Goal: Transaction & Acquisition: Purchase product/service

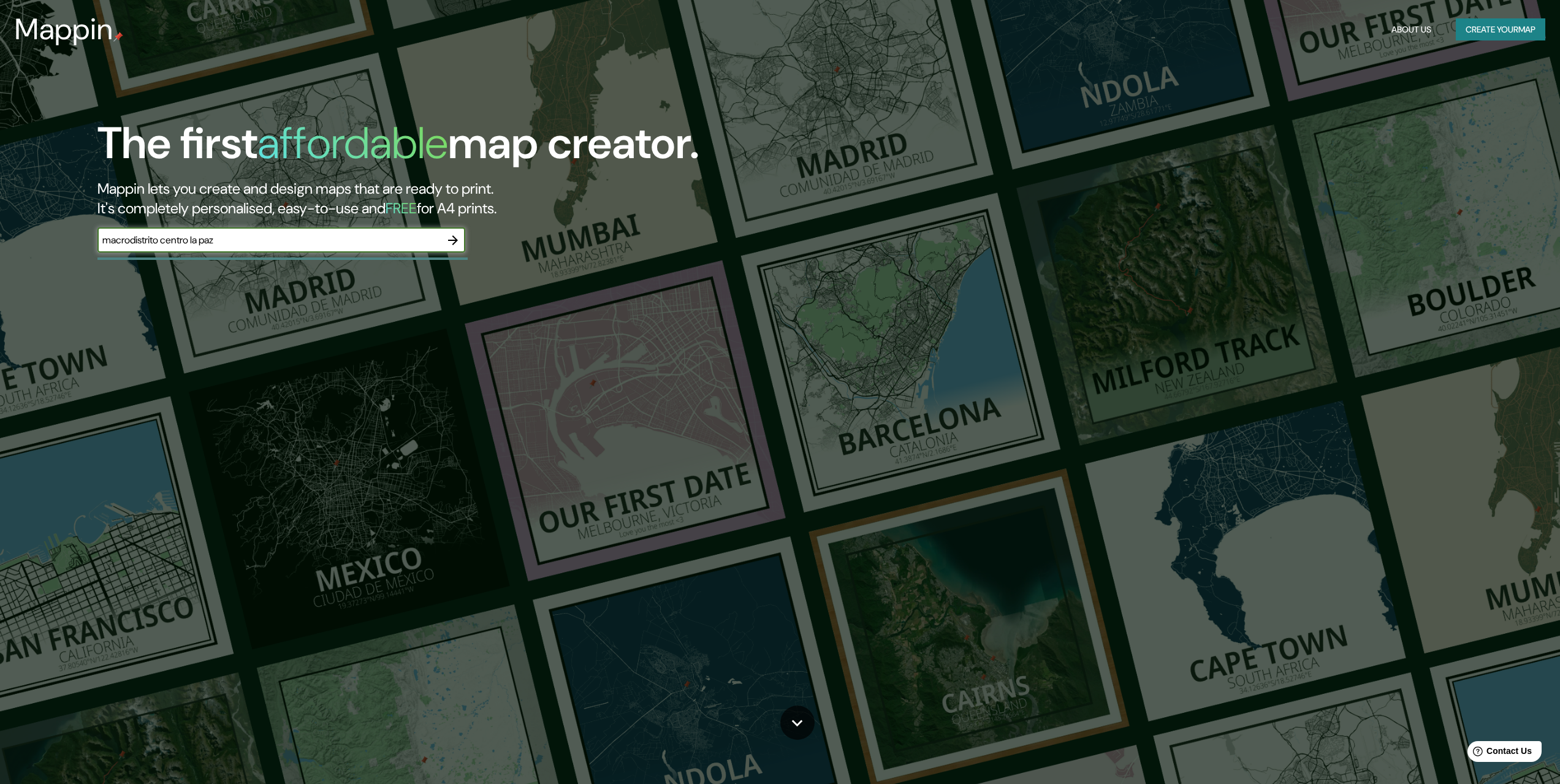
type input "macrodistrito centro la paz"
click at [456, 238] on icon "button" at bounding box center [453, 241] width 10 height 10
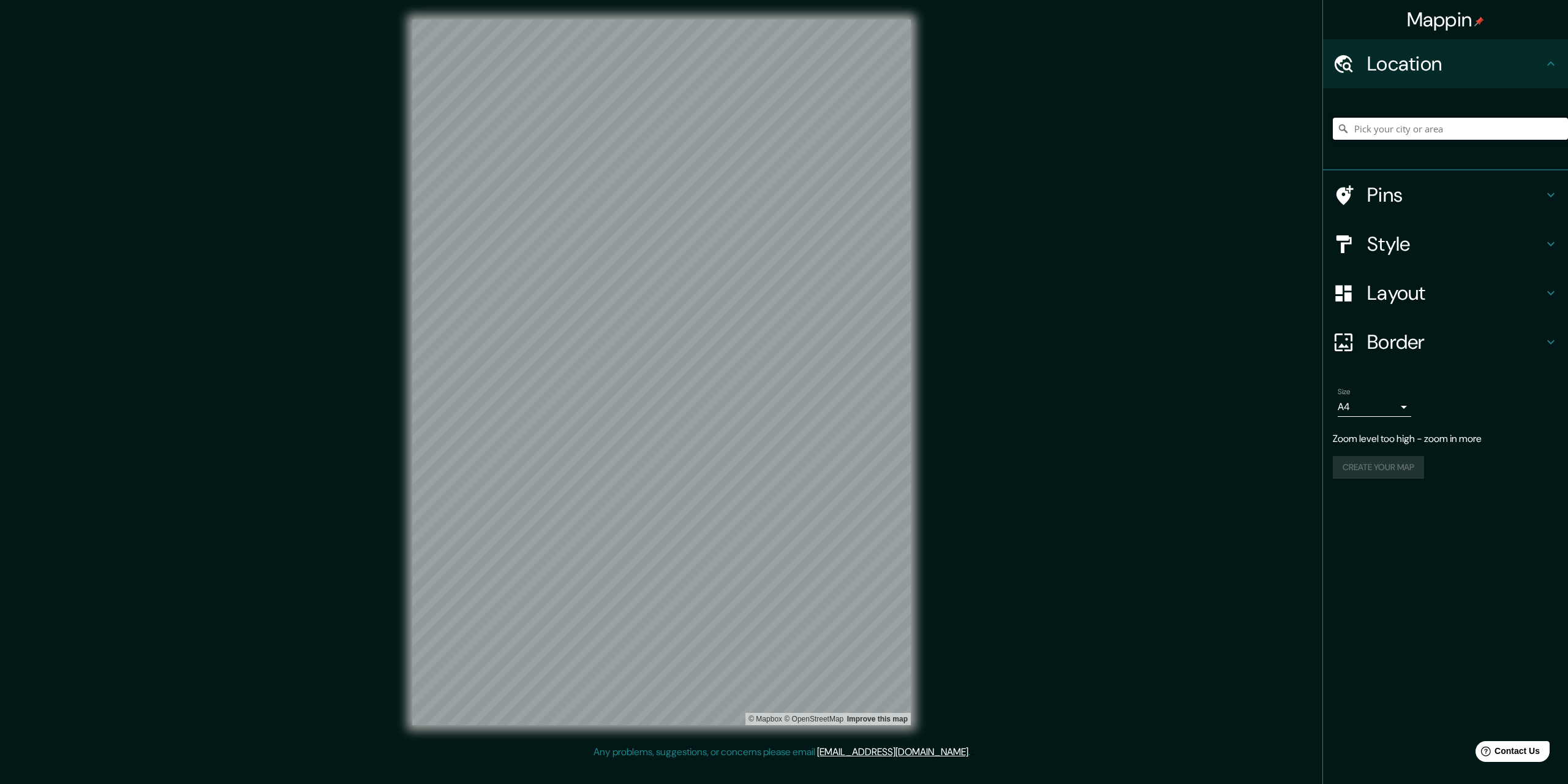
click at [1378, 125] on input "Pick your city or area" at bounding box center [1450, 128] width 235 height 22
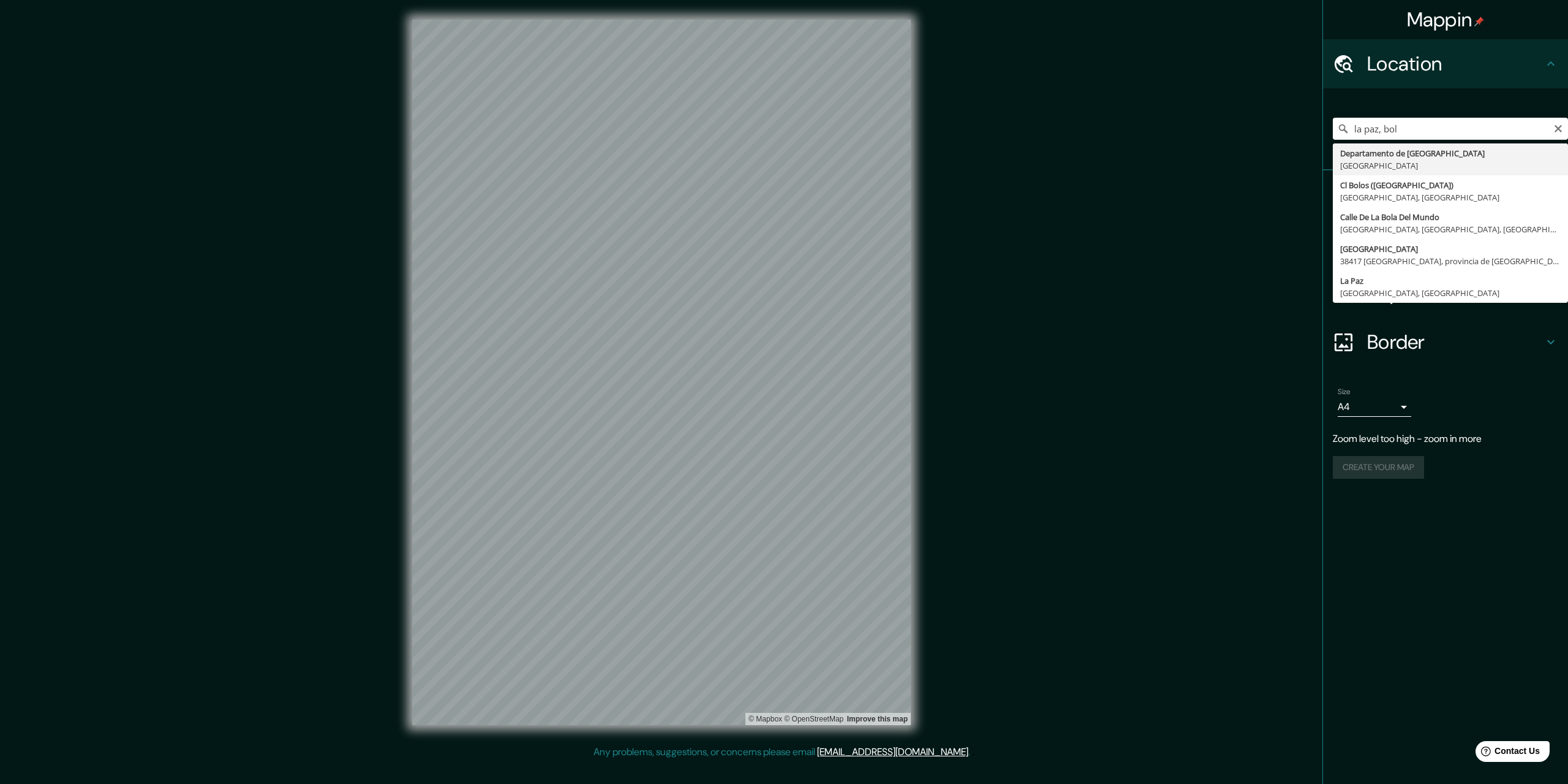
type input "Departamento de [GEOGRAPHIC_DATA], [GEOGRAPHIC_DATA]"
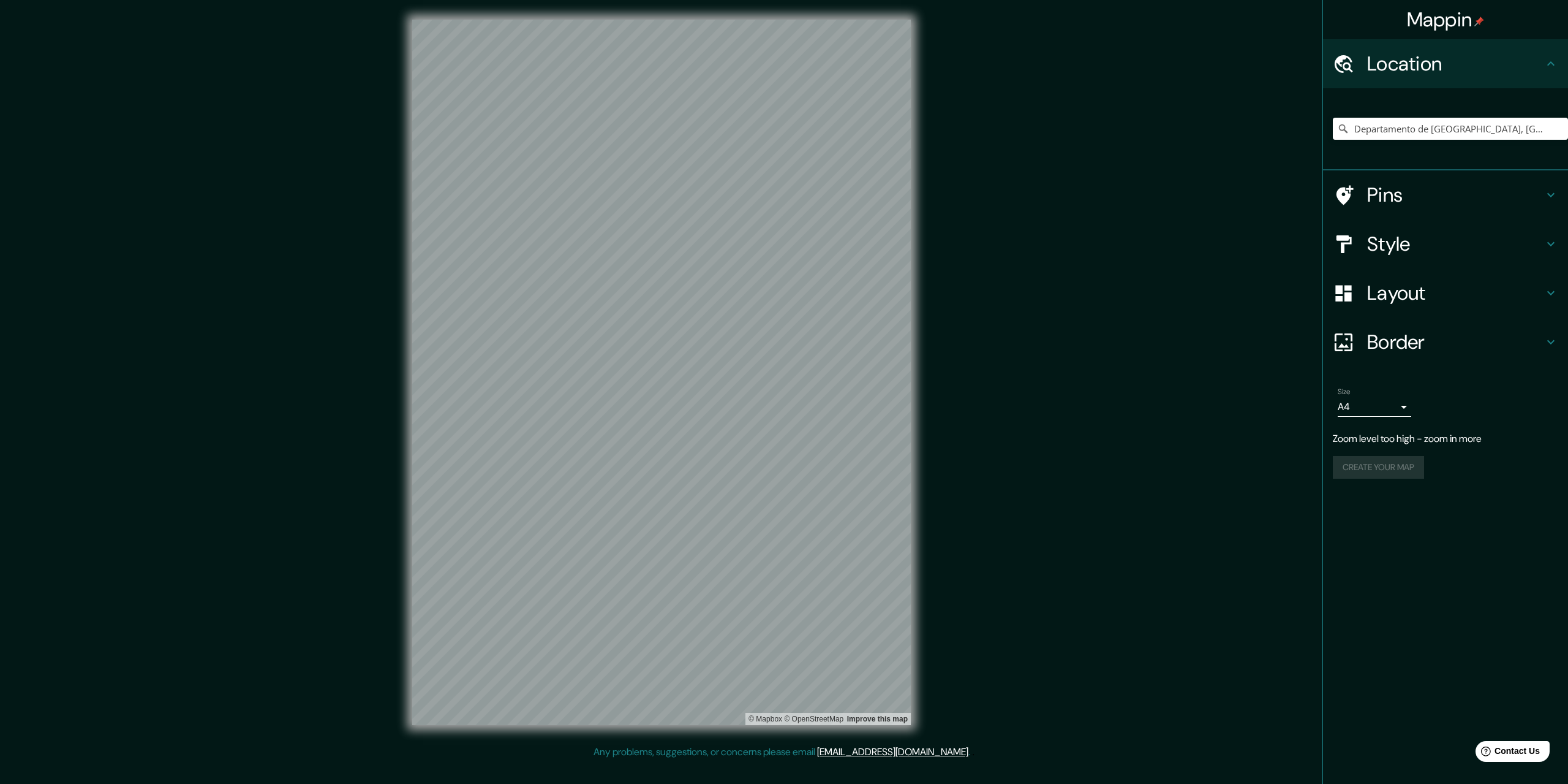
click at [1446, 292] on h4 "Layout" at bounding box center [1455, 293] width 176 height 24
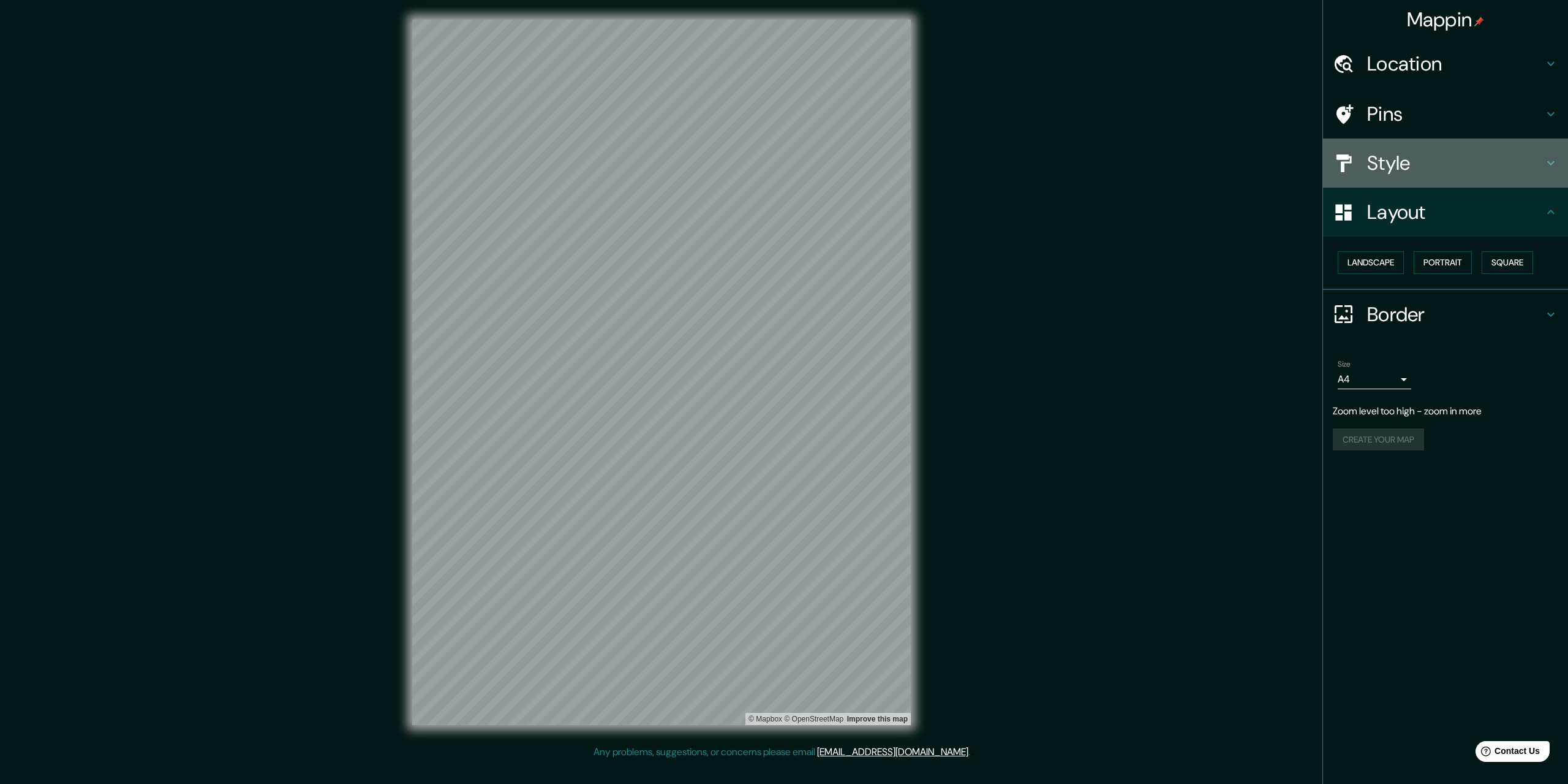
click at [1422, 149] on div "Style" at bounding box center [1446, 163] width 245 height 49
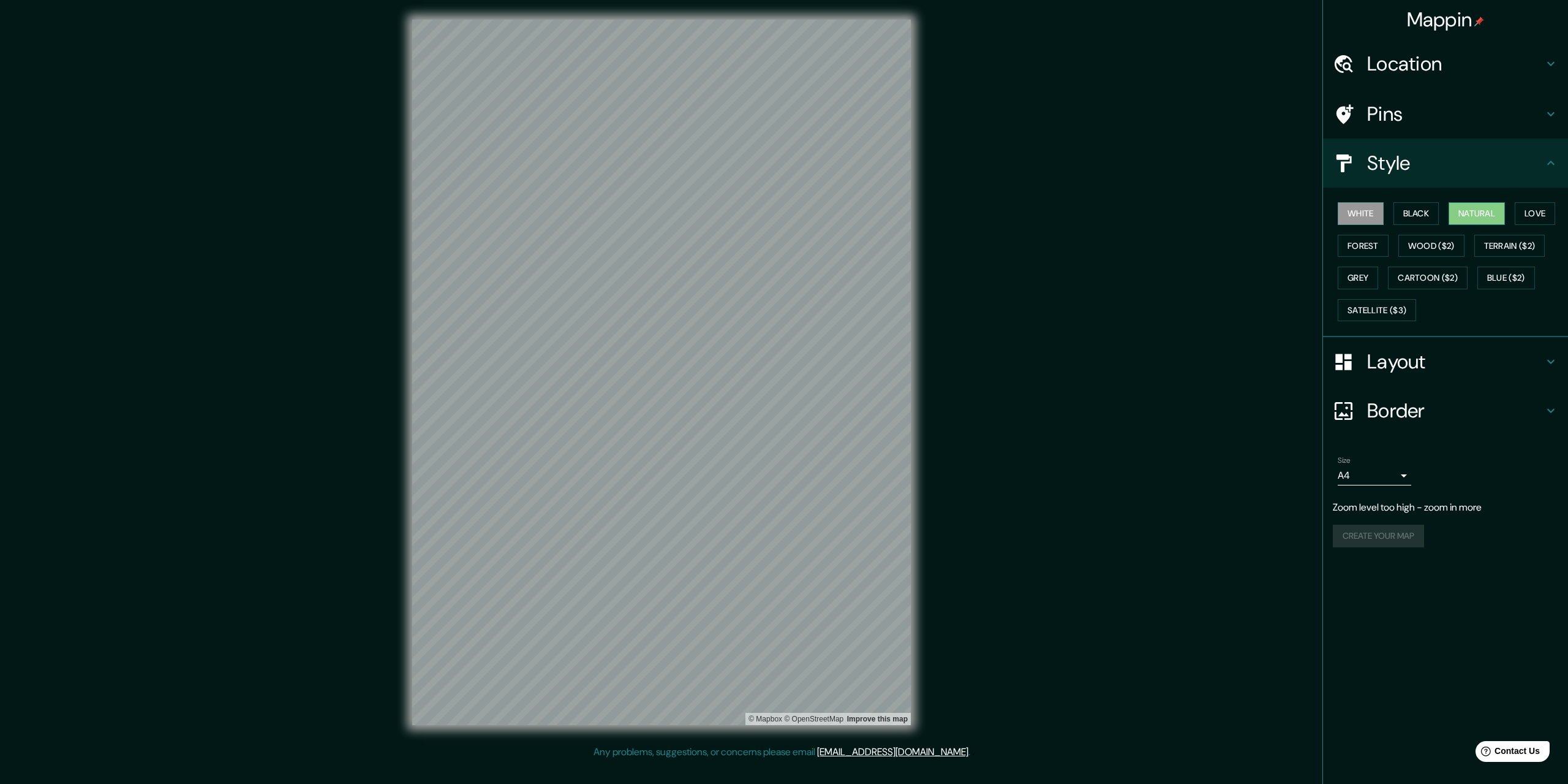
click at [1481, 211] on button "Natural" at bounding box center [1477, 214] width 57 height 23
click at [1498, 249] on button "Terrain ($2)" at bounding box center [1510, 246] width 71 height 23
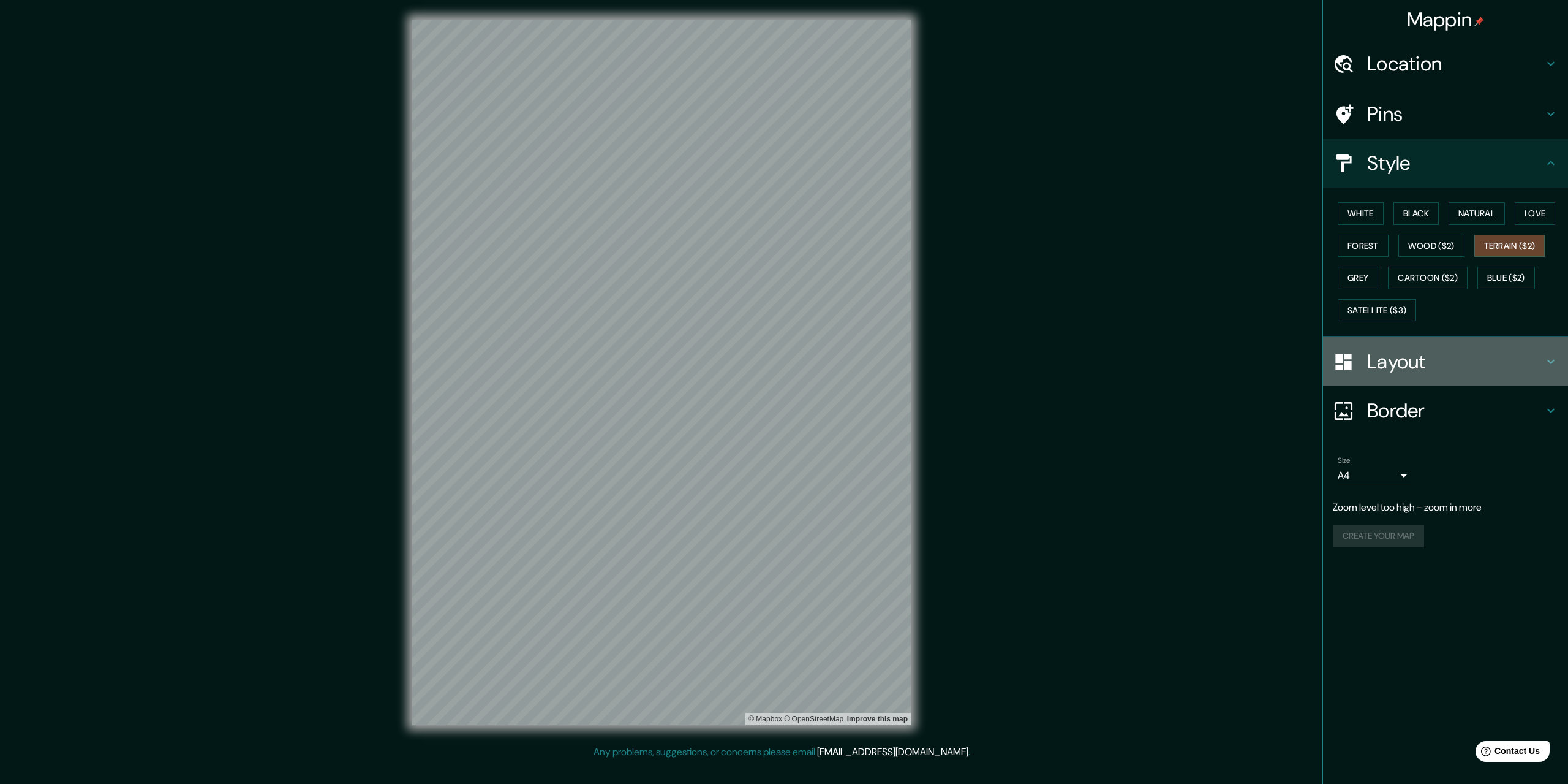
click at [1447, 359] on h4 "Layout" at bounding box center [1455, 361] width 176 height 24
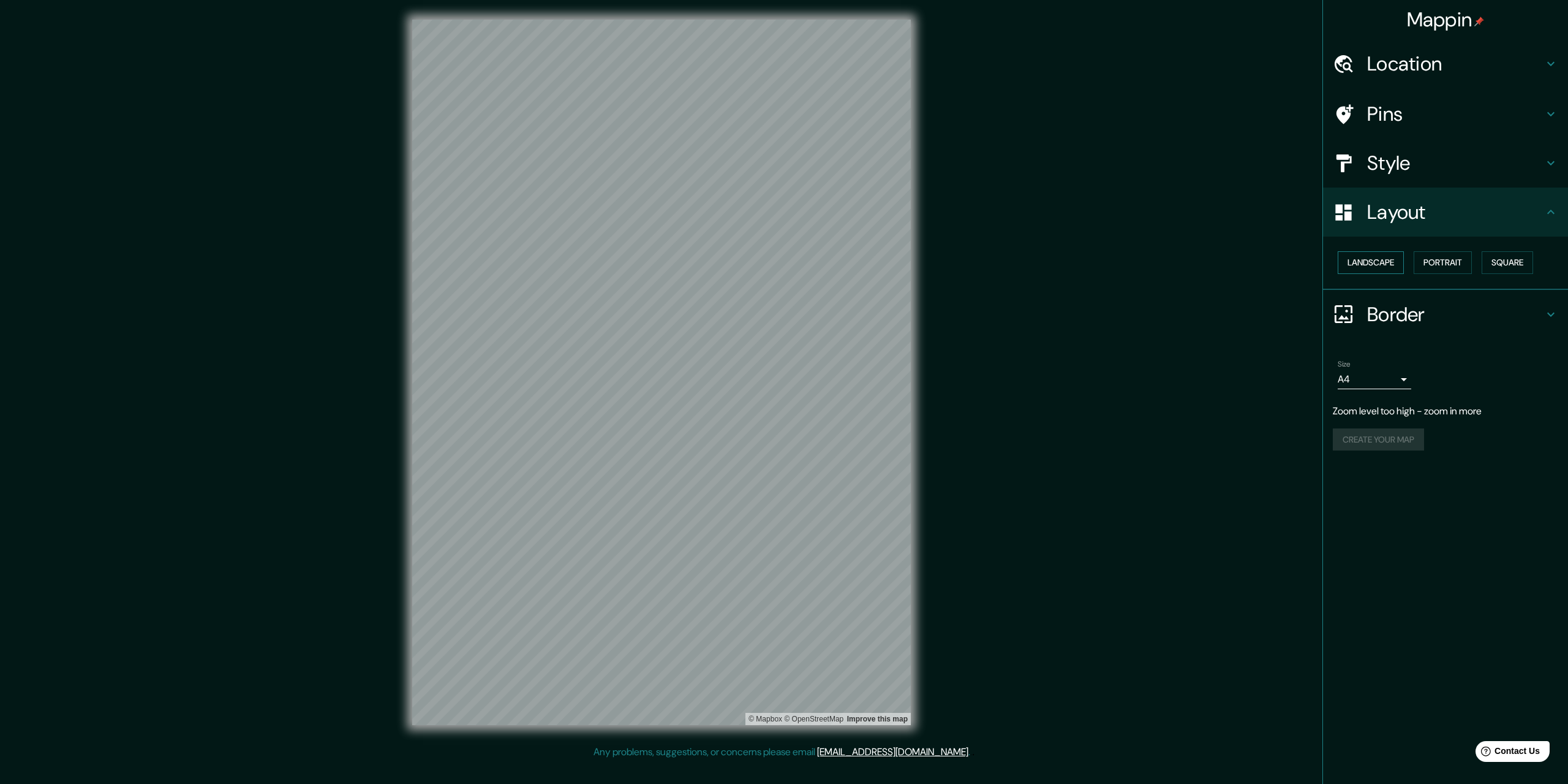
click at [1381, 266] on button "Landscape" at bounding box center [1370, 263] width 66 height 23
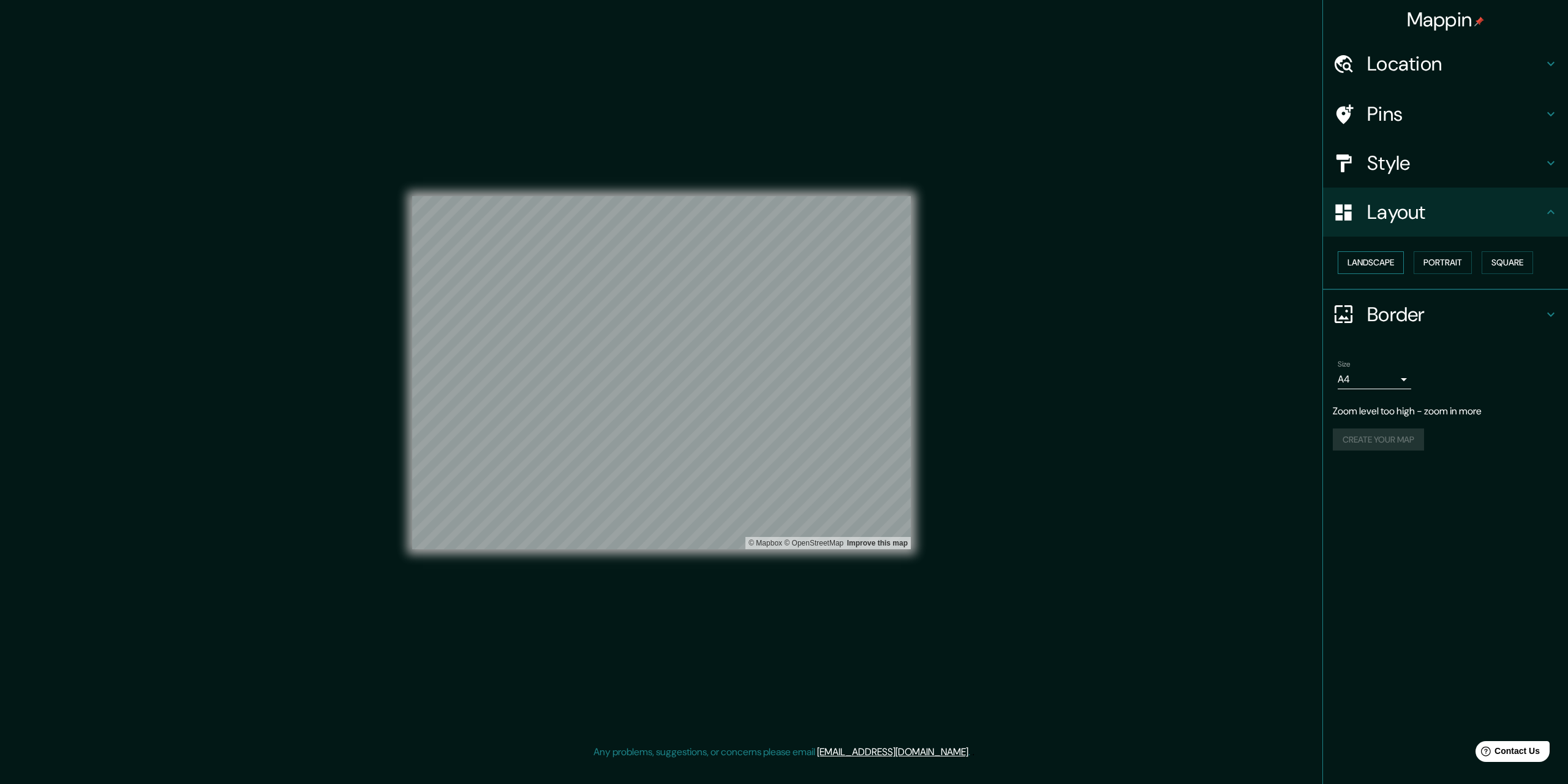
click at [1381, 266] on button "Landscape" at bounding box center [1370, 263] width 66 height 23
click at [1437, 262] on button "Portrait" at bounding box center [1442, 263] width 58 height 23
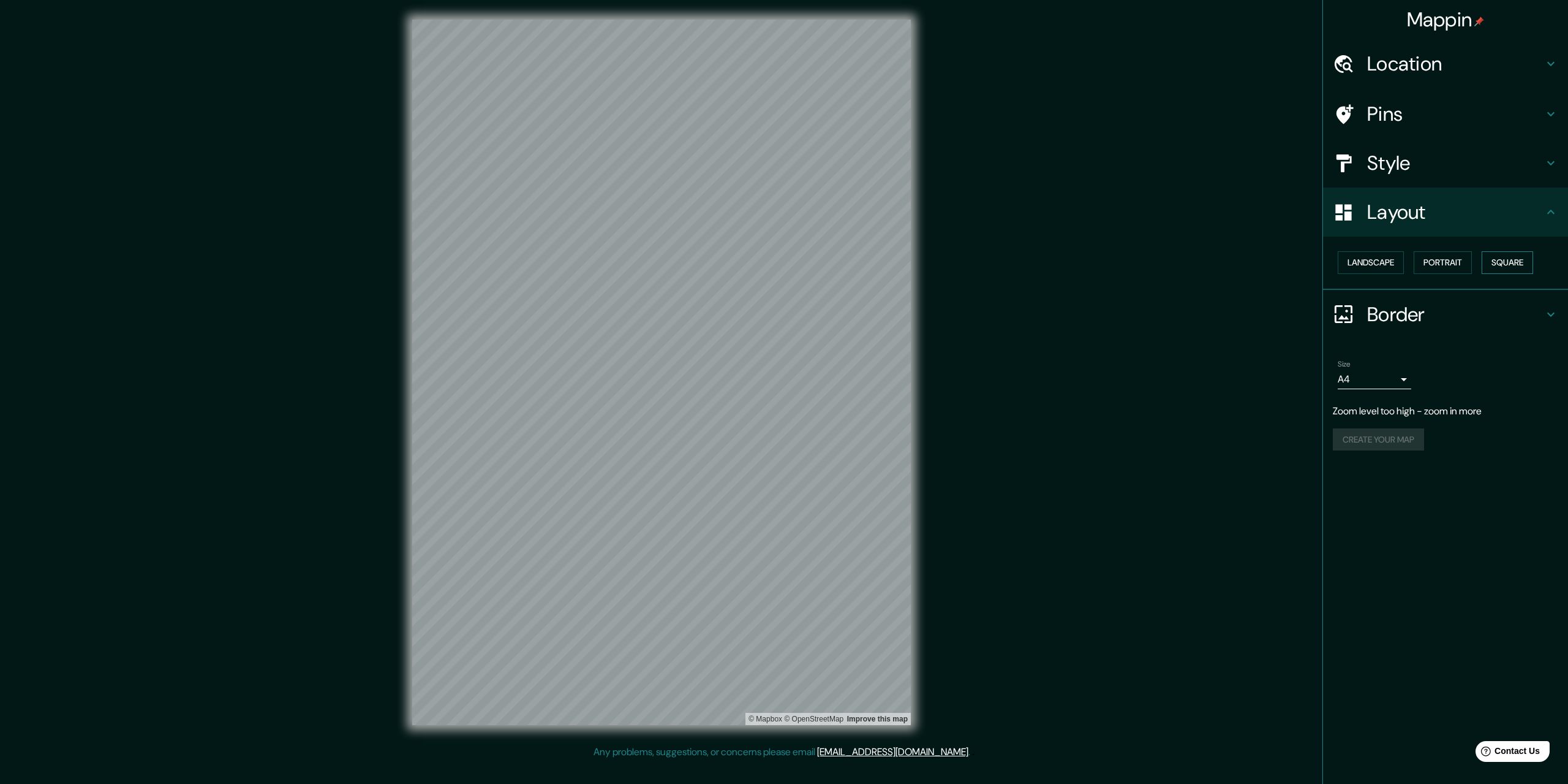
click at [1533, 268] on button "Square" at bounding box center [1507, 263] width 51 height 23
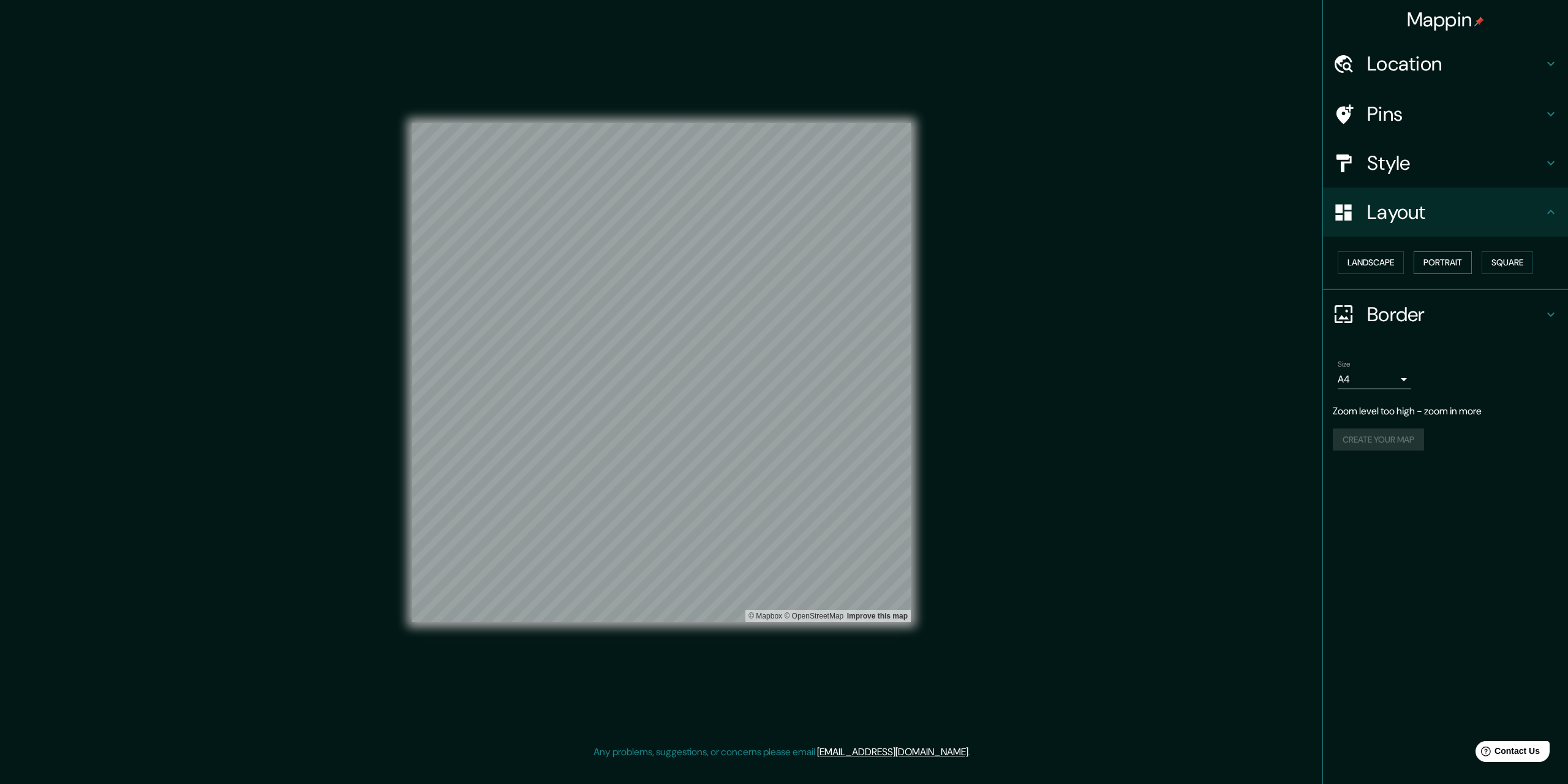
click at [1450, 264] on button "Portrait" at bounding box center [1442, 263] width 58 height 23
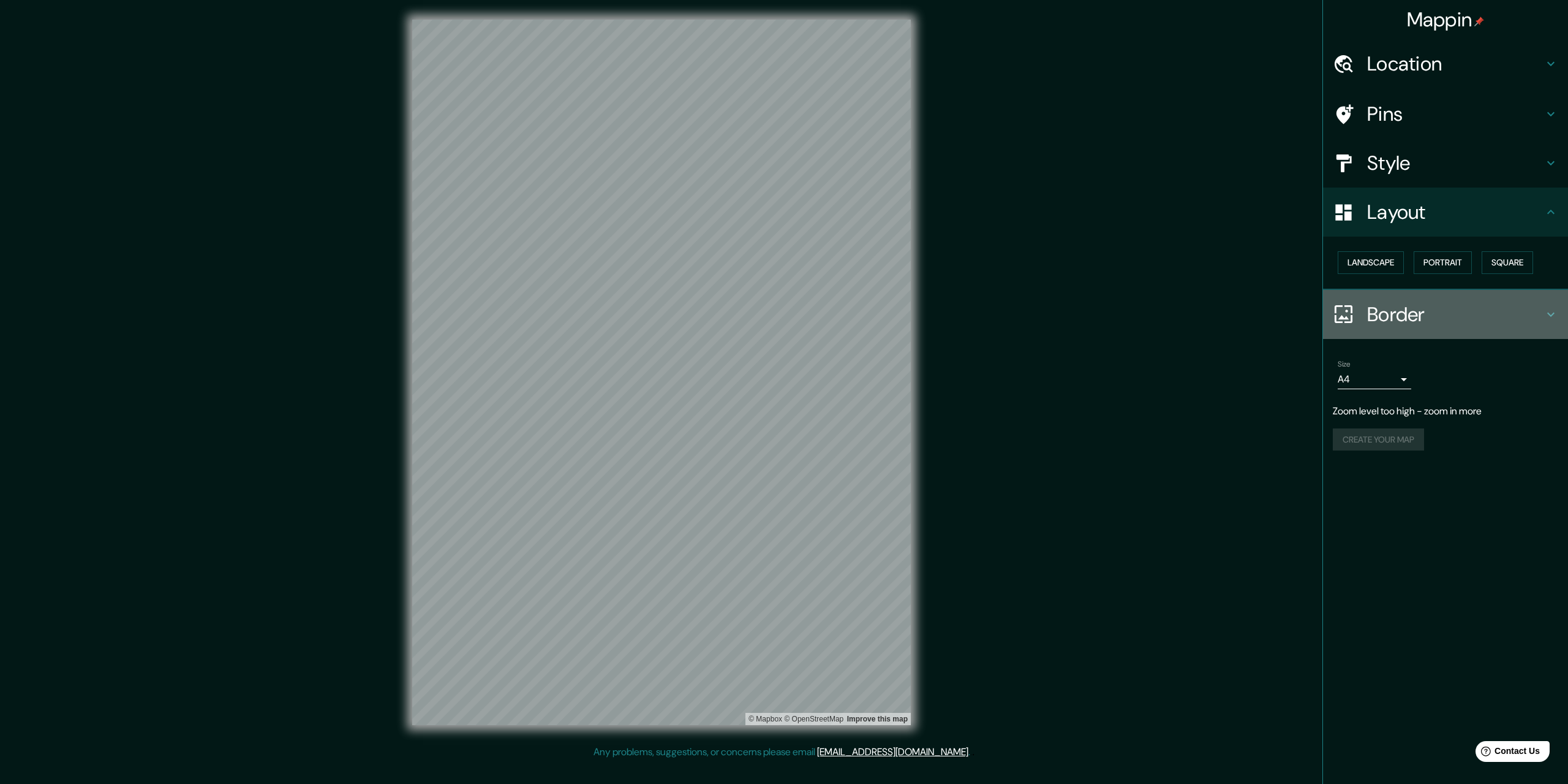
click at [1429, 308] on h4 "Border" at bounding box center [1455, 314] width 176 height 24
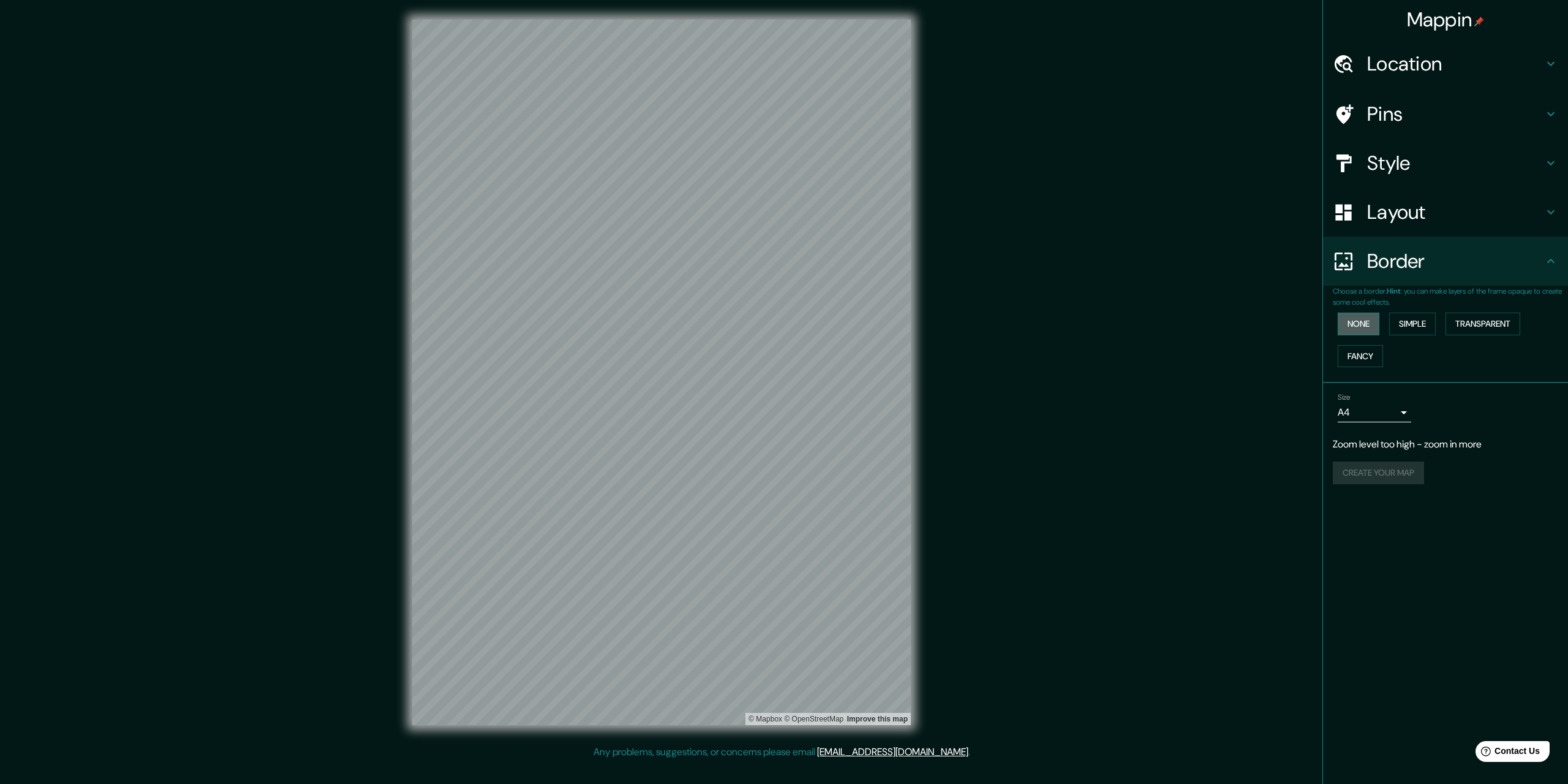
click at [1361, 315] on button "None" at bounding box center [1358, 324] width 41 height 23
click at [1517, 327] on button "Transparent" at bounding box center [1483, 324] width 75 height 23
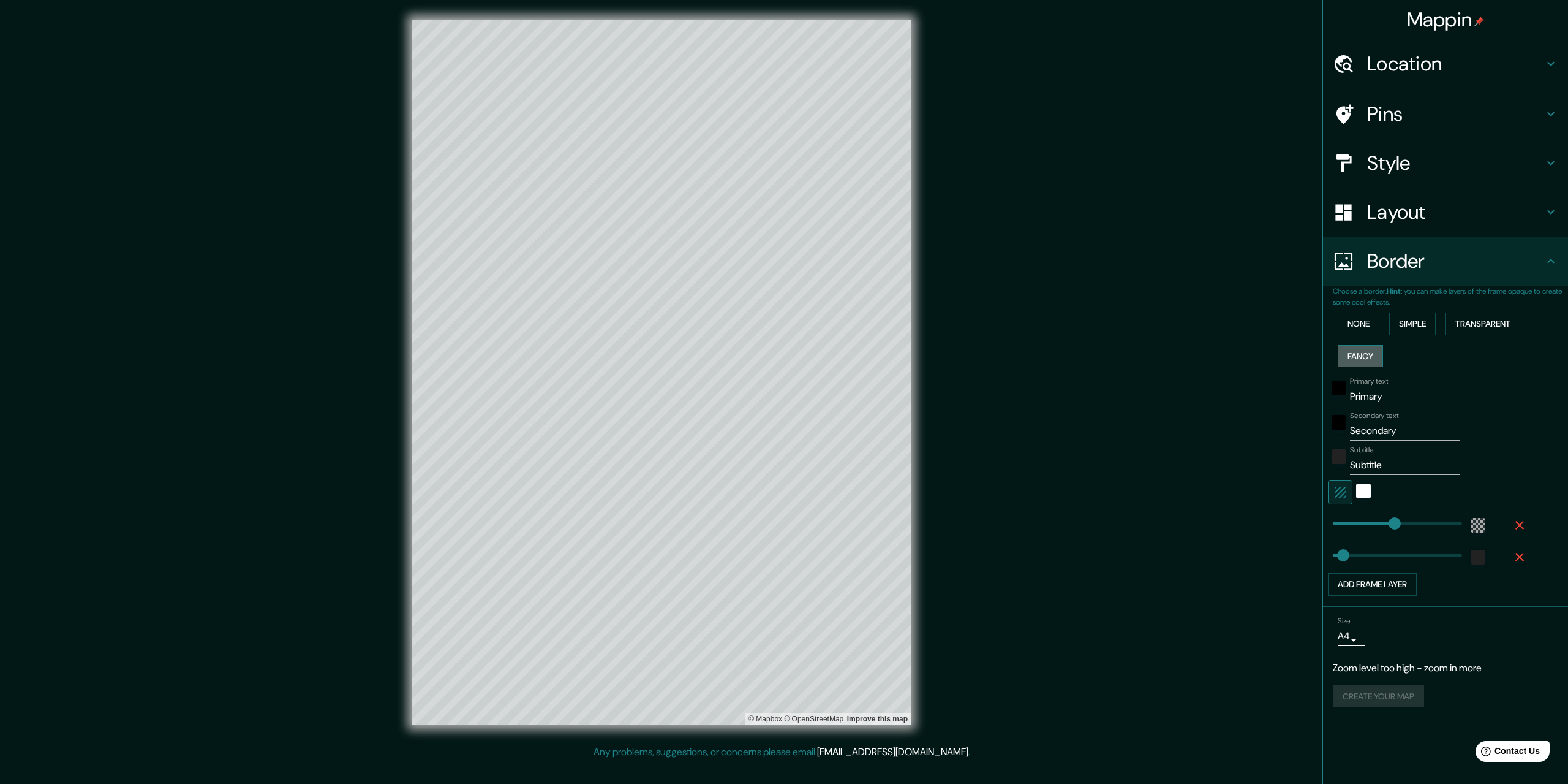
click at [1352, 351] on button "Fancy" at bounding box center [1360, 356] width 45 height 23
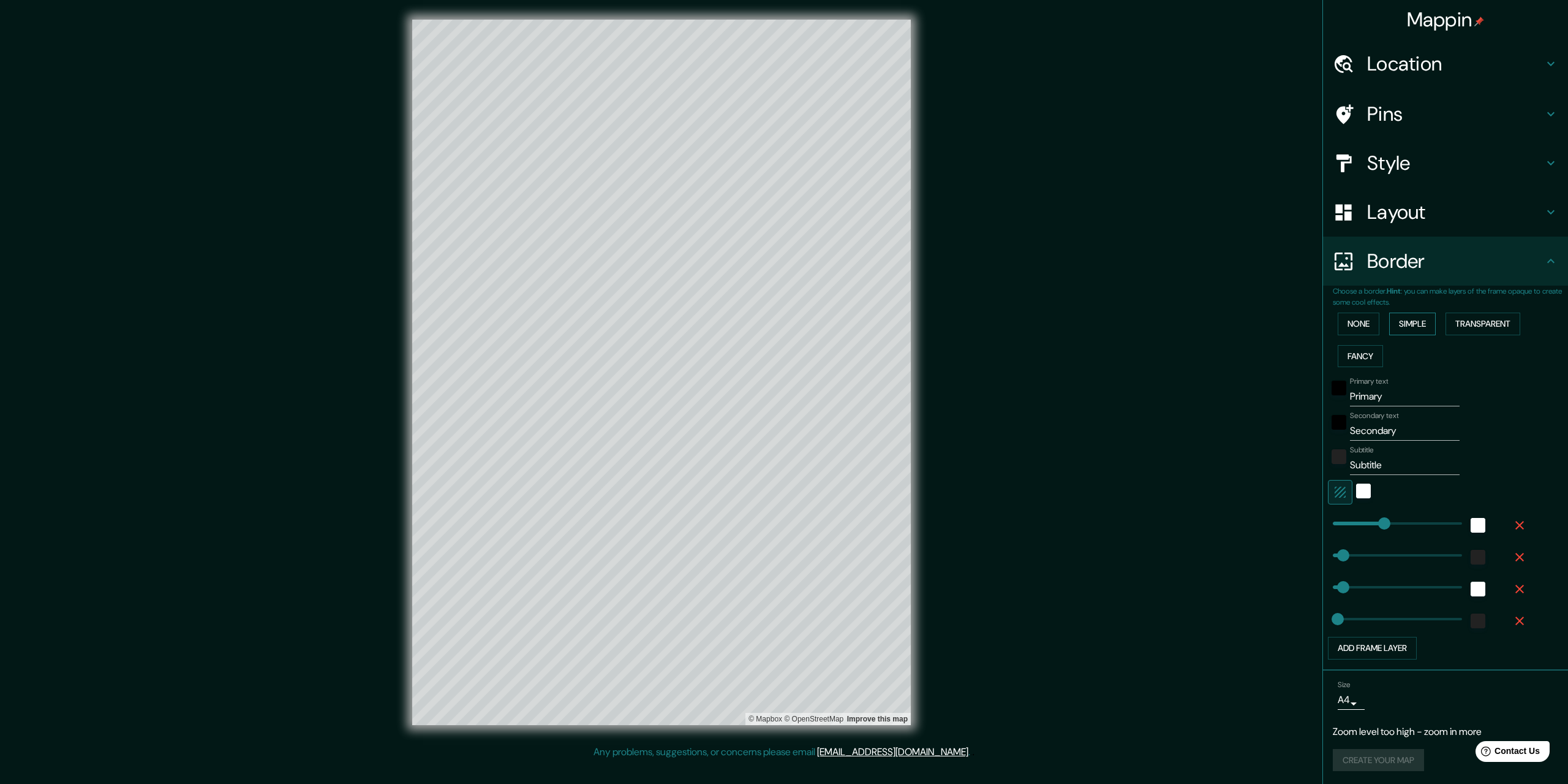
click at [1412, 330] on button "Simple" at bounding box center [1412, 324] width 46 height 23
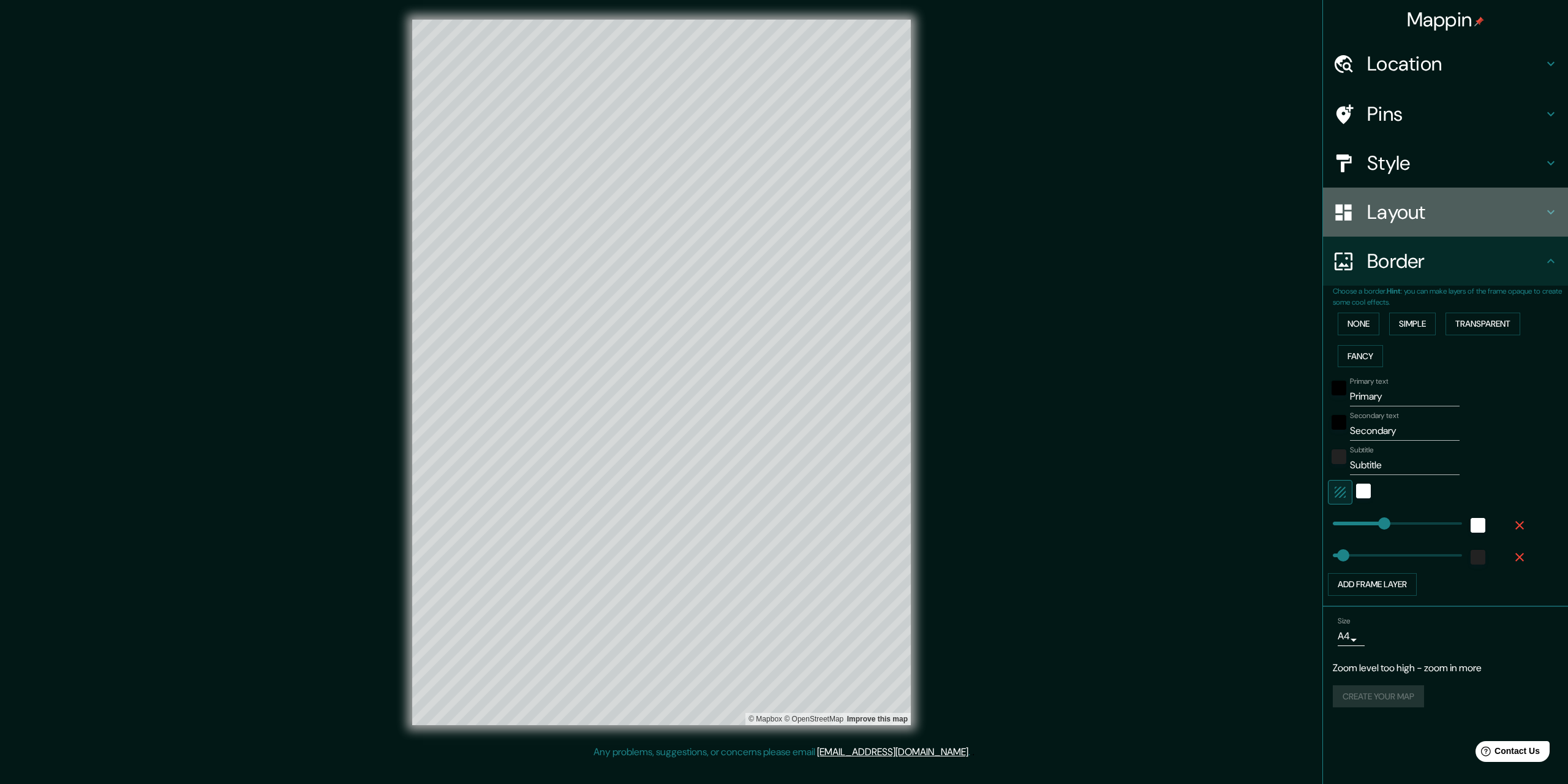
click at [1409, 210] on h4 "Layout" at bounding box center [1455, 212] width 176 height 24
type input "326"
type input "65"
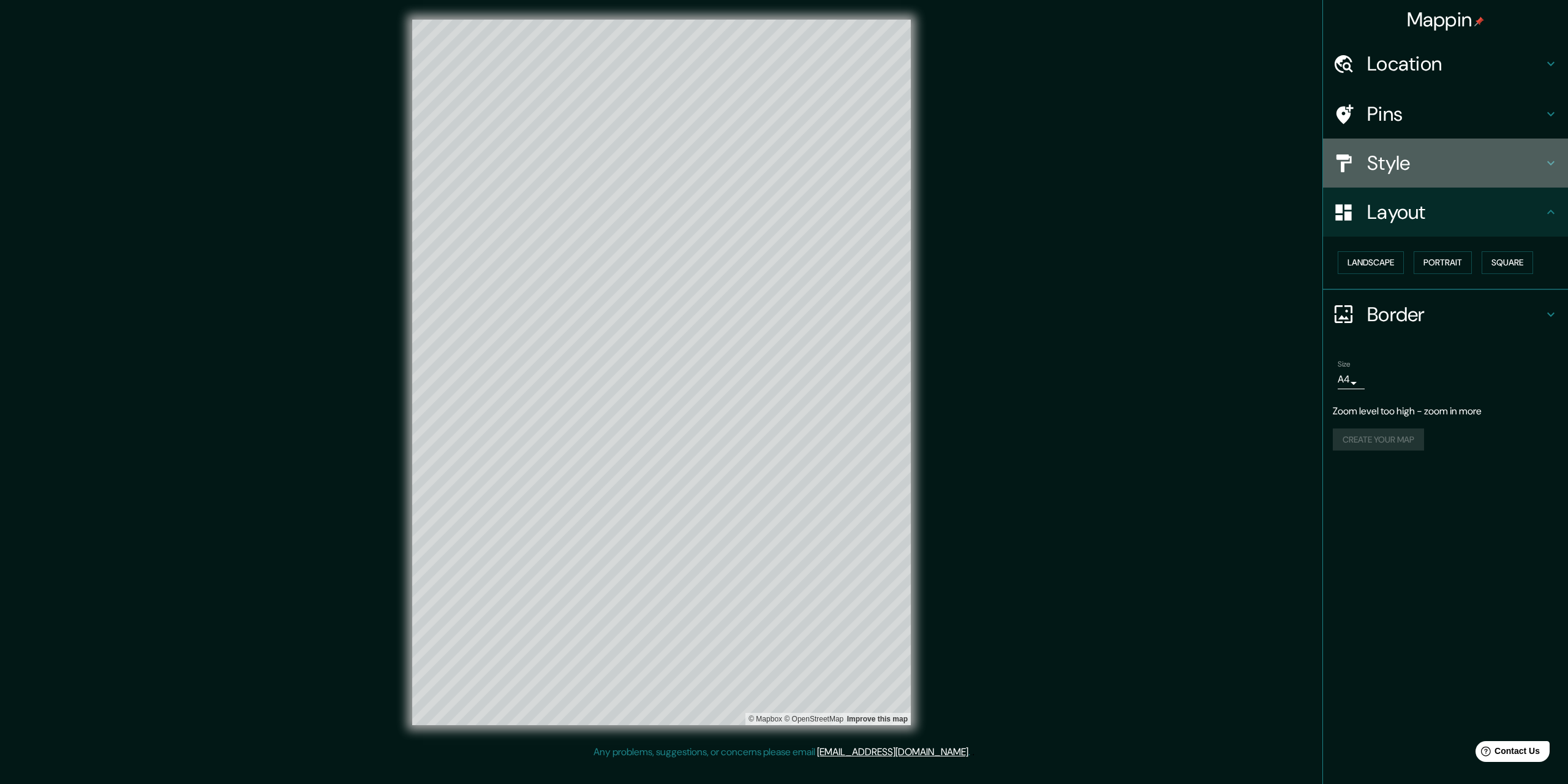
click at [1424, 178] on div "Style" at bounding box center [1446, 163] width 245 height 49
type input "326"
type input "65"
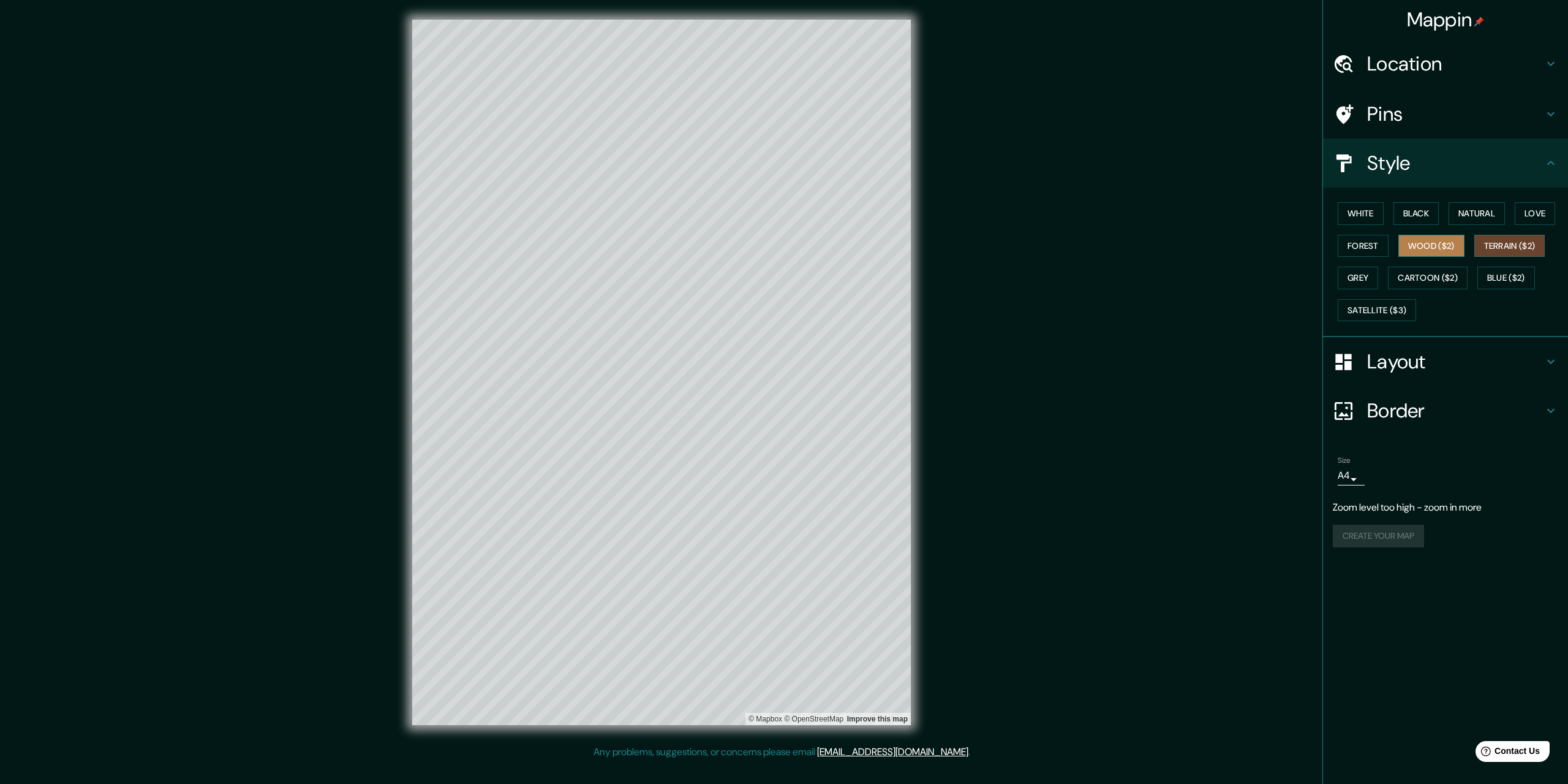
click at [1422, 236] on button "Wood ($2)" at bounding box center [1431, 246] width 66 height 23
click at [1363, 242] on button "Forest" at bounding box center [1363, 246] width 51 height 23
click at [1407, 212] on button "Black" at bounding box center [1416, 214] width 46 height 23
click at [1476, 212] on button "Natural" at bounding box center [1477, 214] width 57 height 23
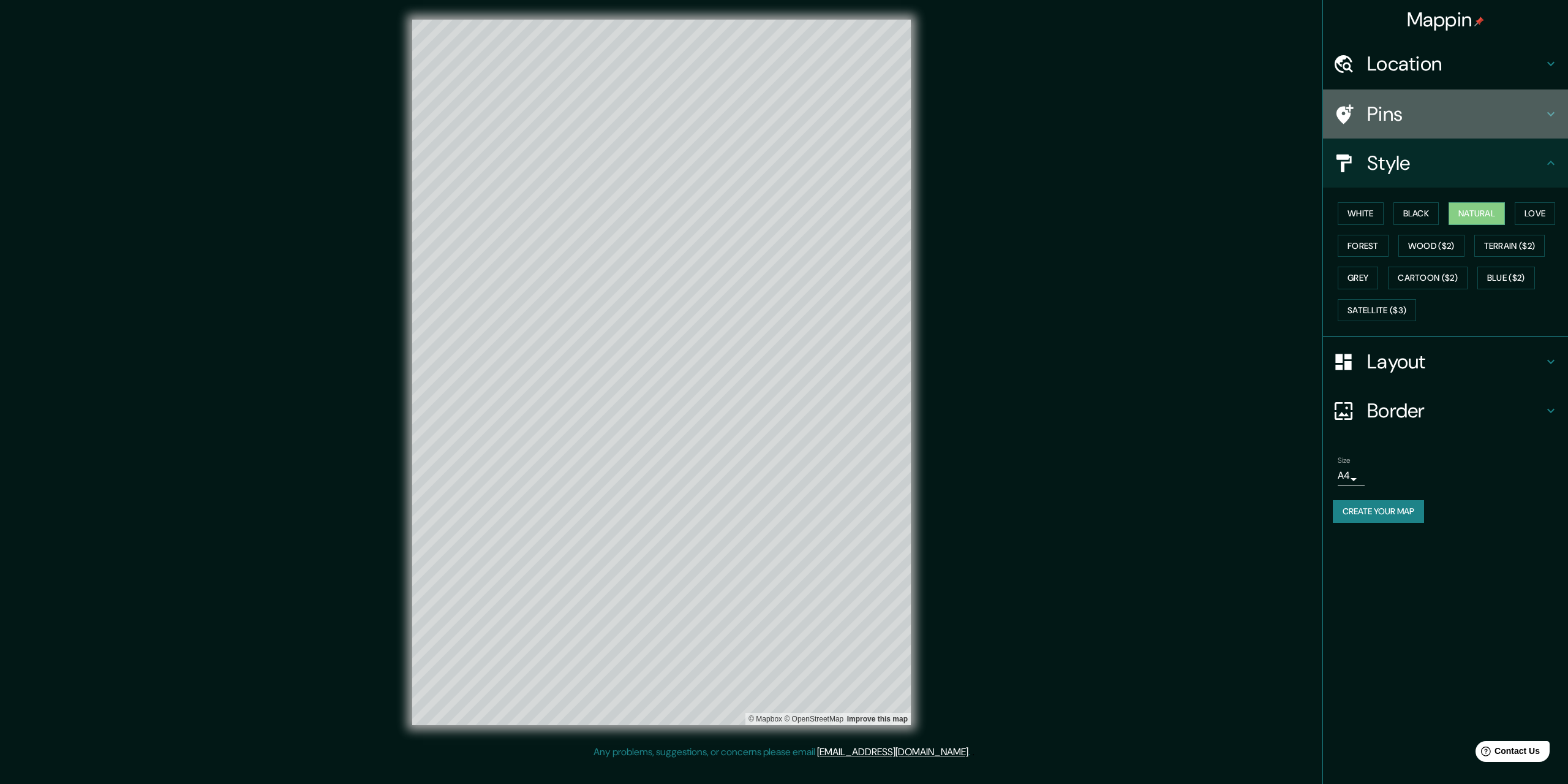
click at [1479, 100] on div "Pins" at bounding box center [1446, 114] width 245 height 49
type input "326"
type input "65"
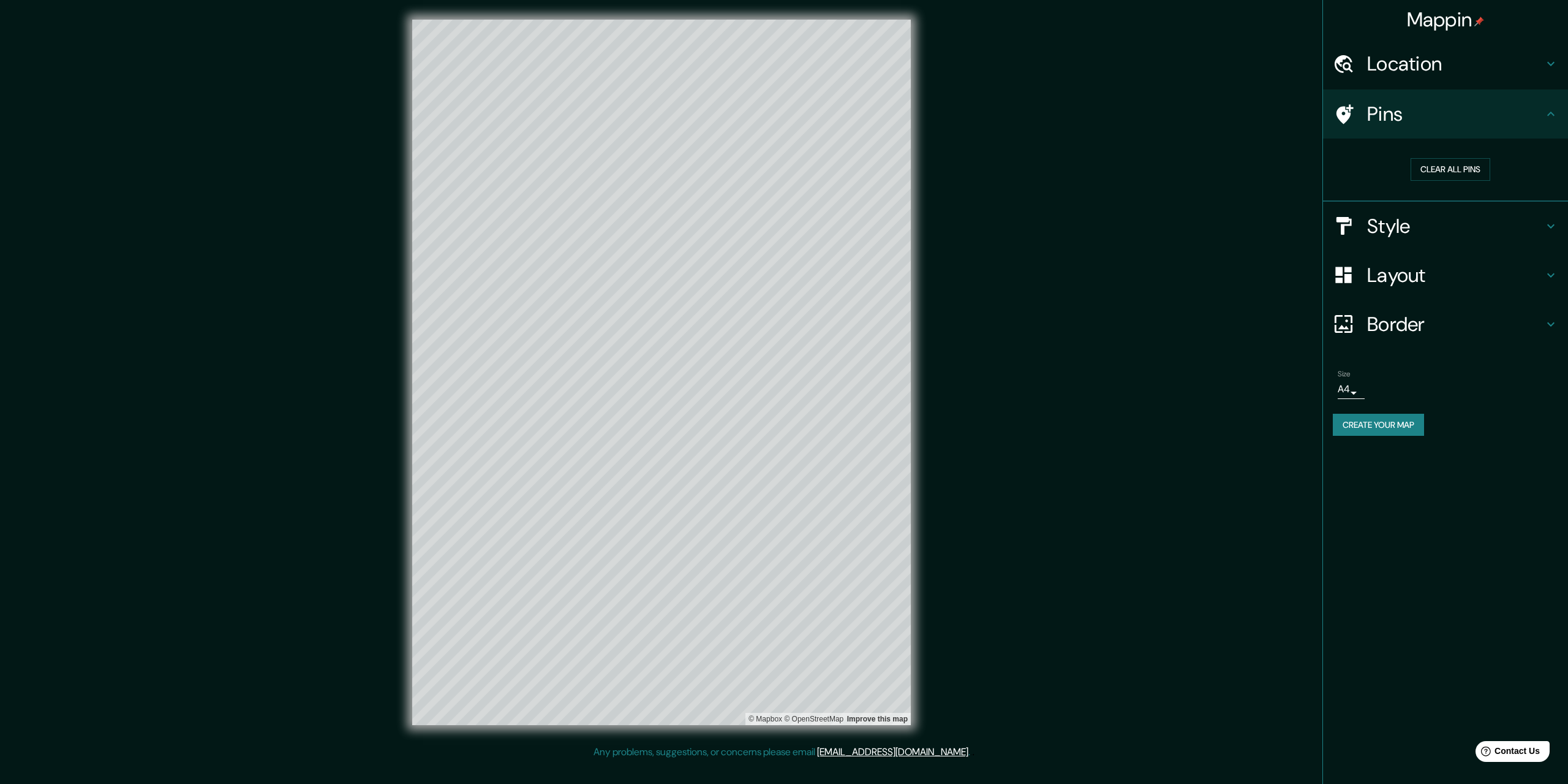
click at [1479, 100] on div "Pins" at bounding box center [1446, 114] width 245 height 49
click at [1470, 75] on h4 "Location" at bounding box center [1455, 63] width 176 height 24
type input "326"
type input "65"
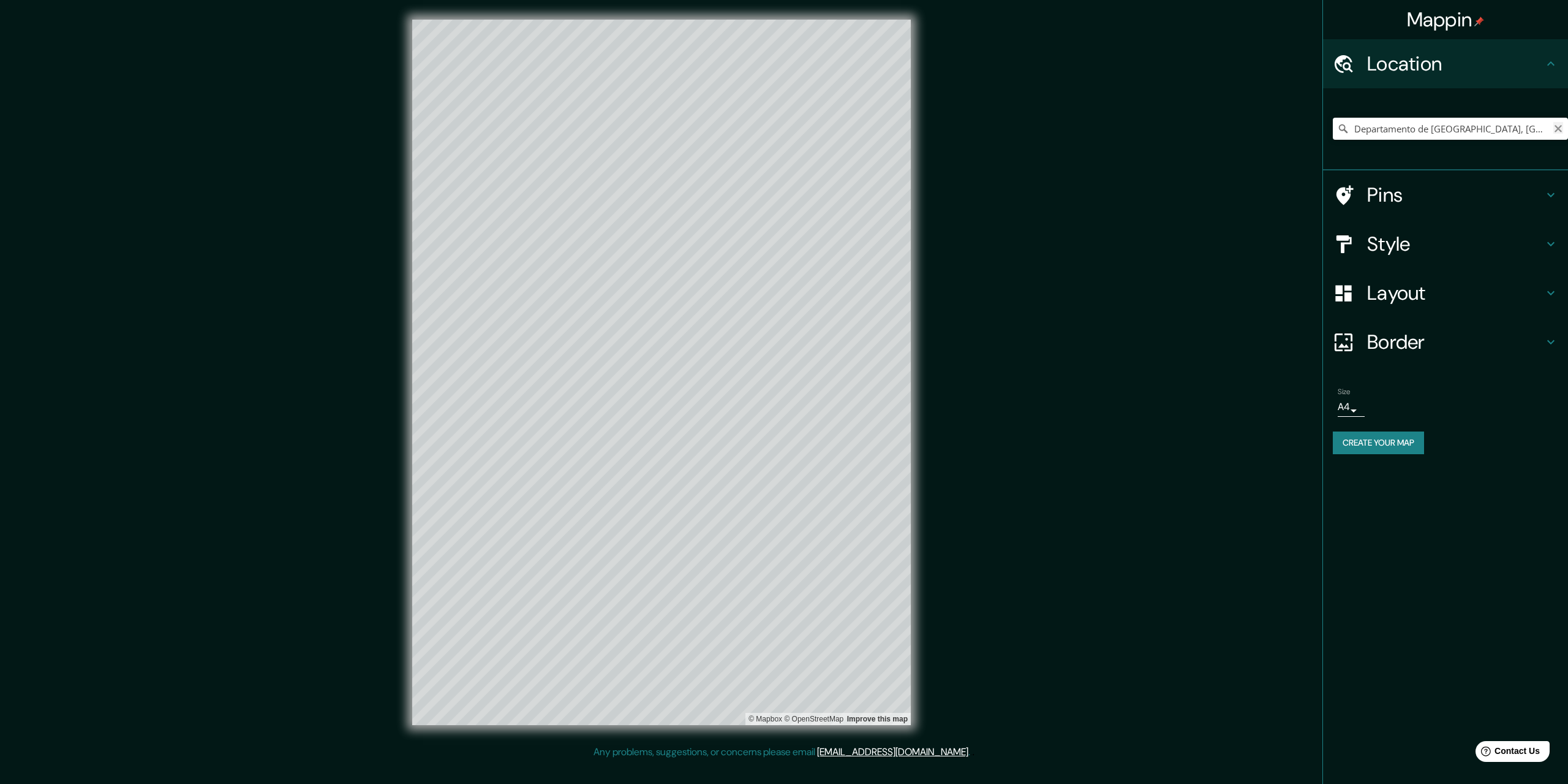
click at [1558, 129] on icon "Clear" at bounding box center [1559, 129] width 8 height 8
type input "m"
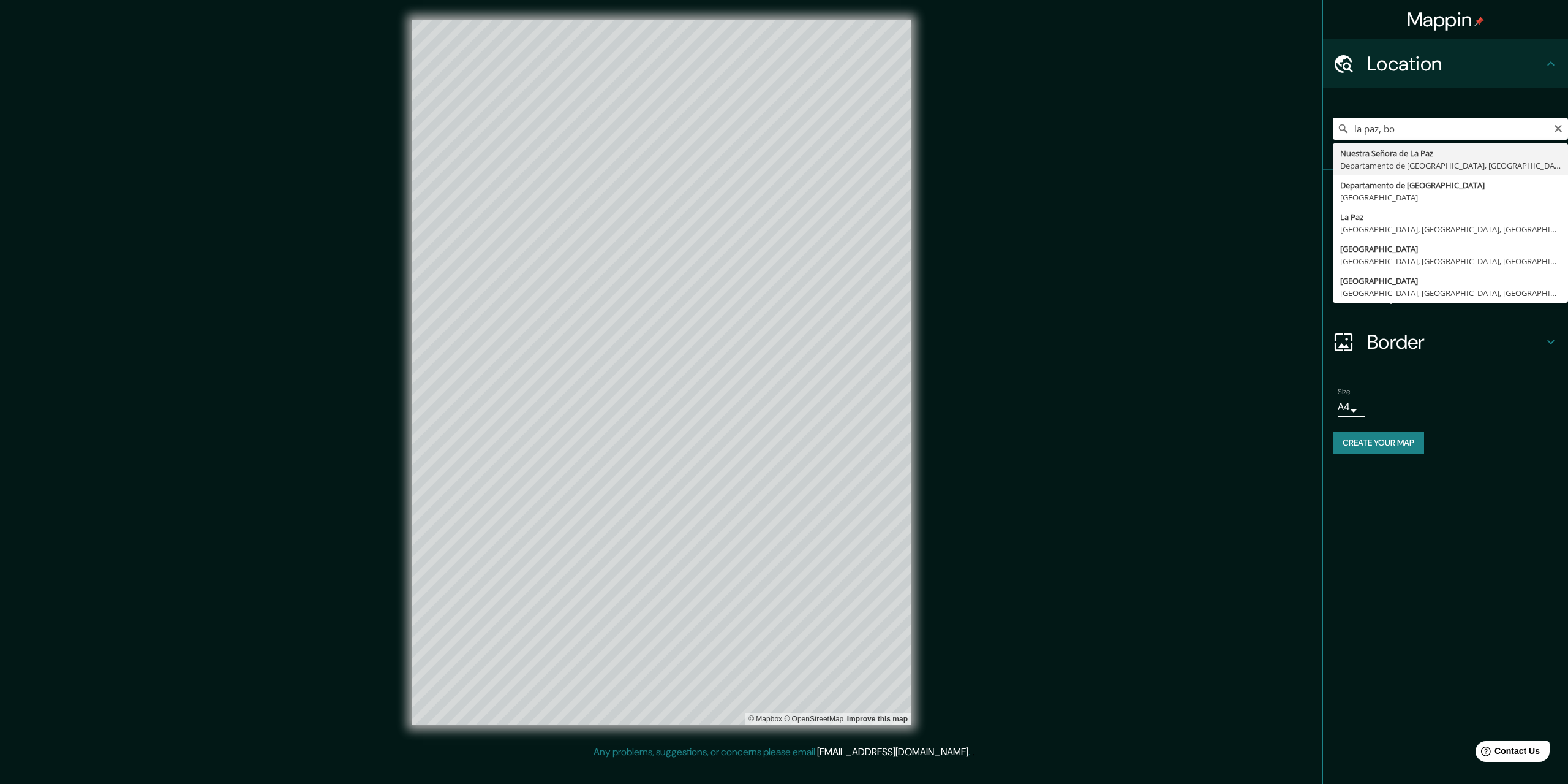
type input "[GEOGRAPHIC_DATA], [GEOGRAPHIC_DATA], [GEOGRAPHIC_DATA]"
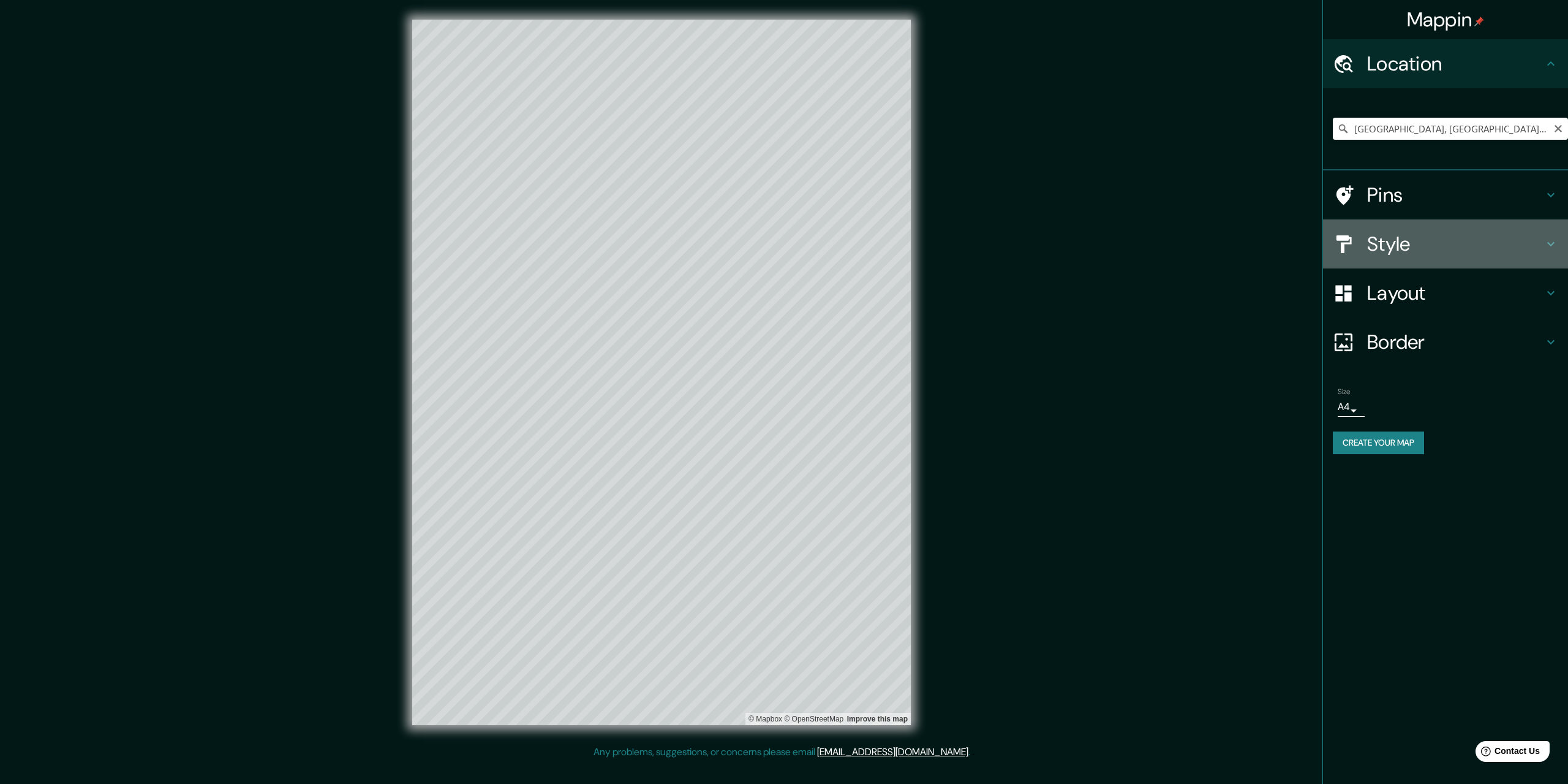
click at [1421, 245] on h4 "Style" at bounding box center [1455, 244] width 176 height 24
type input "326"
type input "65"
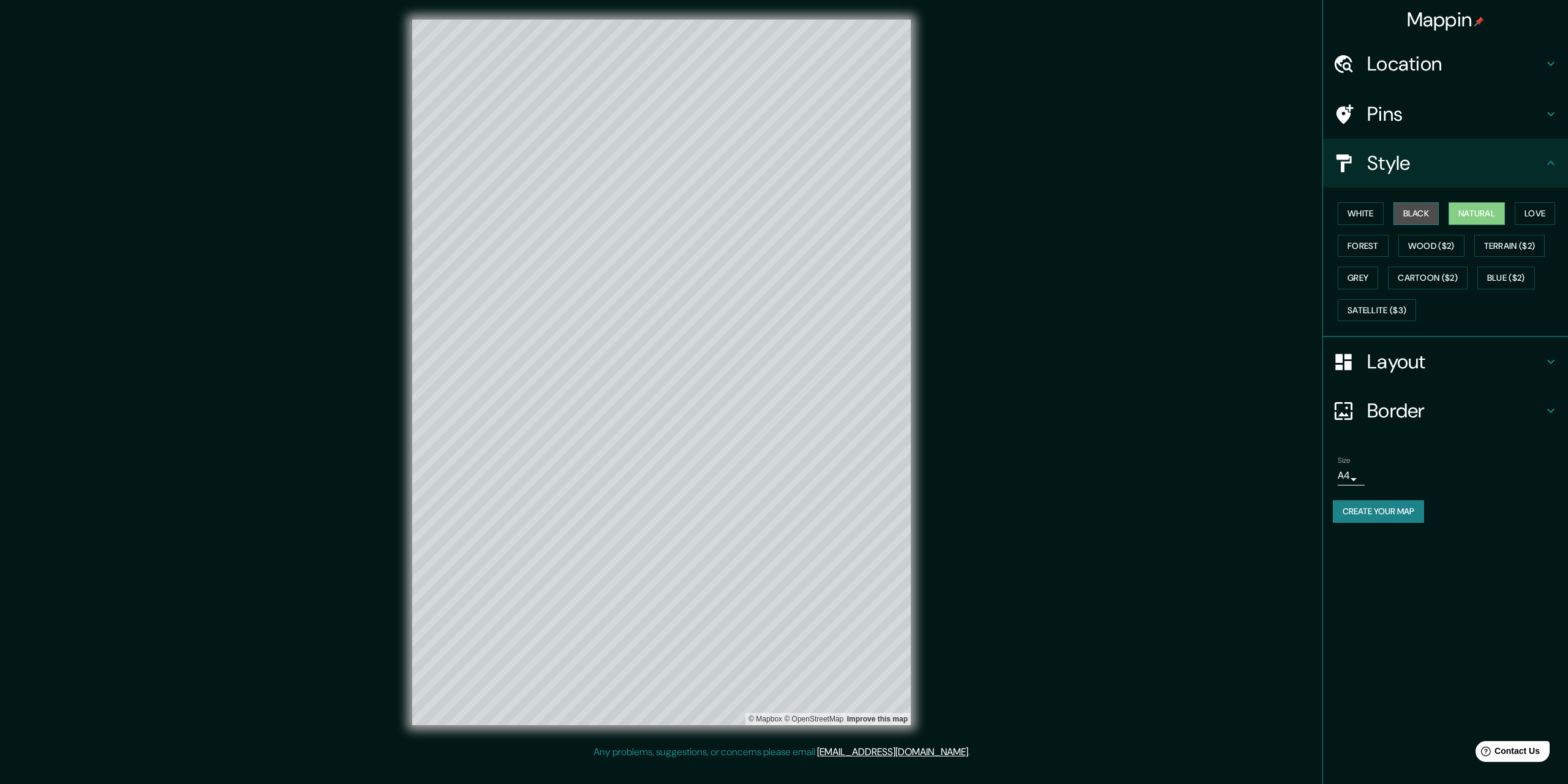
click at [1417, 215] on button "Black" at bounding box center [1416, 214] width 46 height 23
click at [1379, 240] on button "Forest" at bounding box center [1363, 246] width 51 height 23
click at [1415, 242] on button "Wood ($2)" at bounding box center [1431, 246] width 66 height 23
click at [1505, 220] on button "Natural" at bounding box center [1477, 214] width 57 height 23
click at [1539, 212] on button "Love" at bounding box center [1535, 214] width 40 height 23
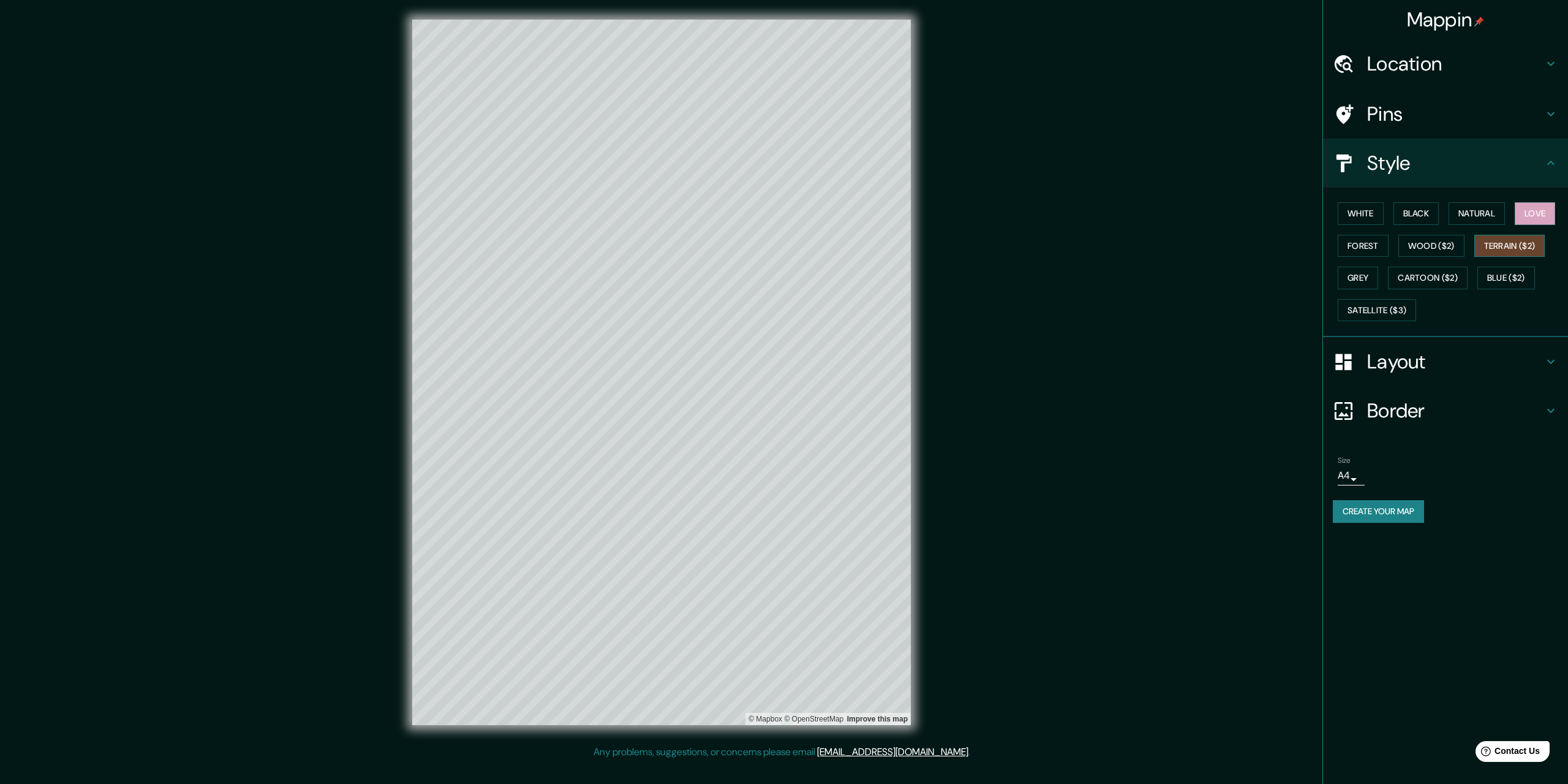
click at [1530, 241] on button "Terrain ($2)" at bounding box center [1510, 246] width 71 height 23
